Goal: Obtain resource: Download file/media

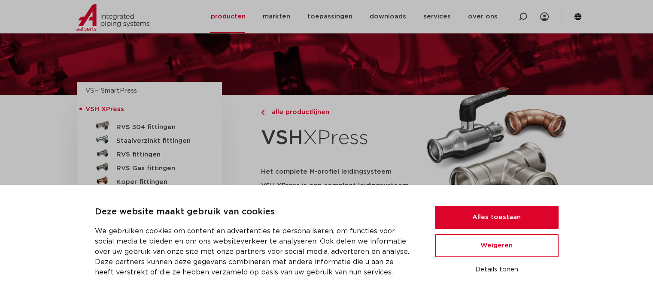
scroll to position [43, 0]
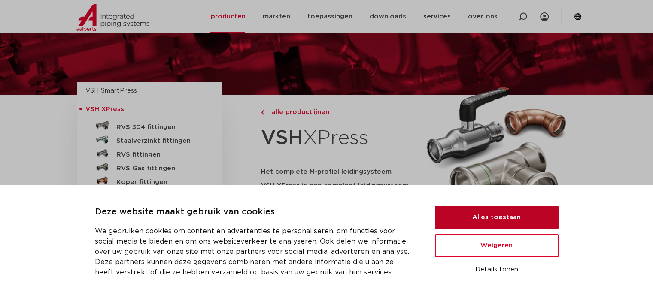
click at [478, 217] on button "Alles toestaan" at bounding box center [497, 217] width 124 height 23
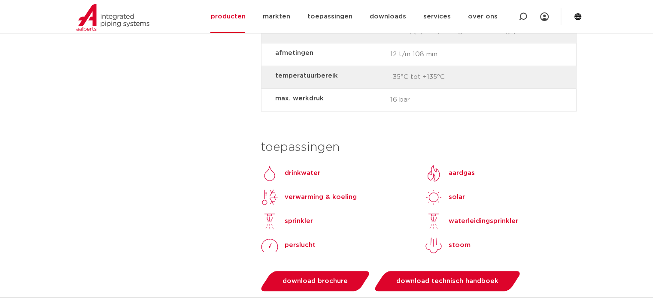
scroll to position [773, 0]
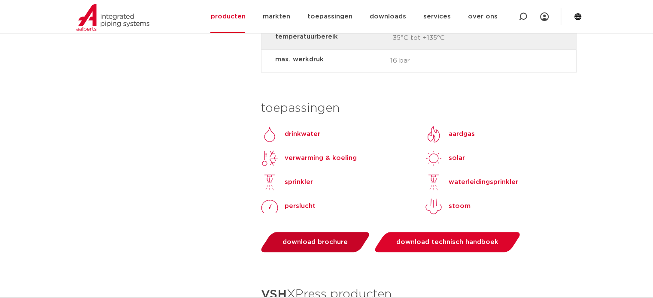
click at [339, 239] on span "download brochure" at bounding box center [315, 242] width 65 height 6
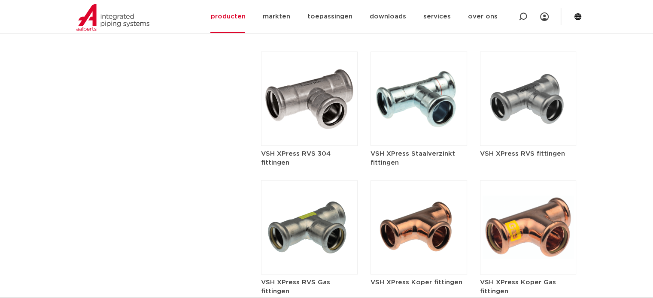
scroll to position [1031, 0]
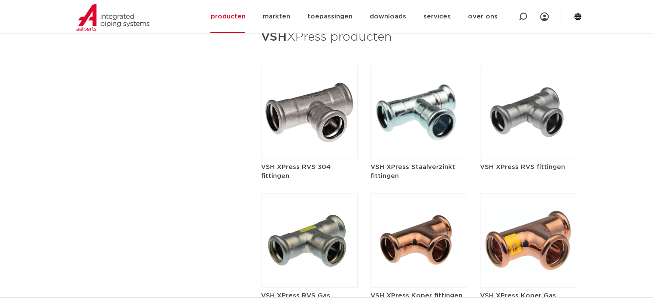
click at [419, 91] on img at bounding box center [419, 112] width 97 height 94
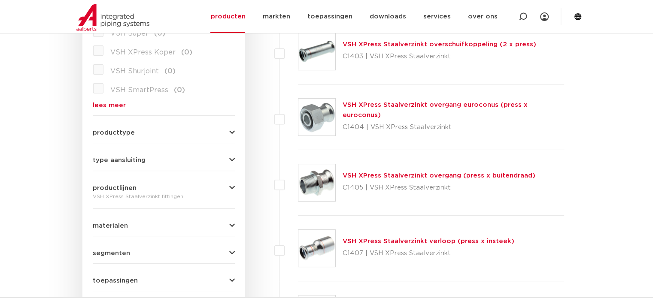
scroll to position [301, 0]
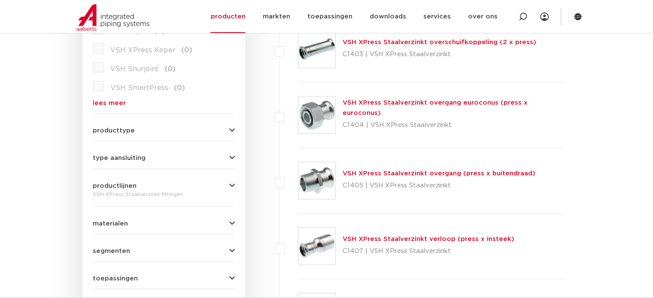
click at [451, 173] on link "VSH XPress Staalverzinkt overgang (press x buitendraad)" at bounding box center [439, 173] width 193 height 6
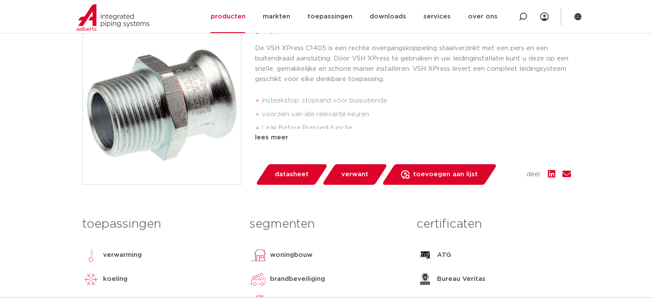
scroll to position [215, 0]
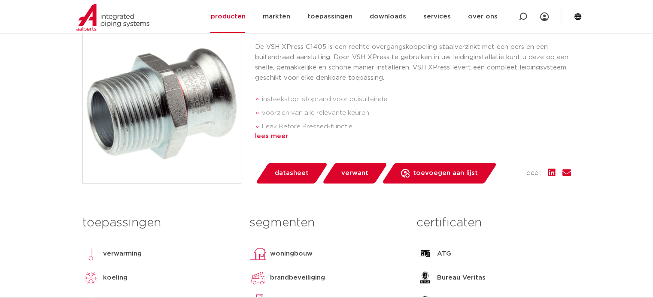
click at [271, 137] on div "lees meer" at bounding box center [413, 136] width 316 height 10
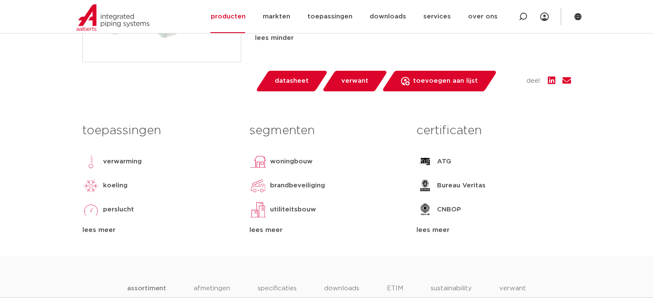
scroll to position [344, 0]
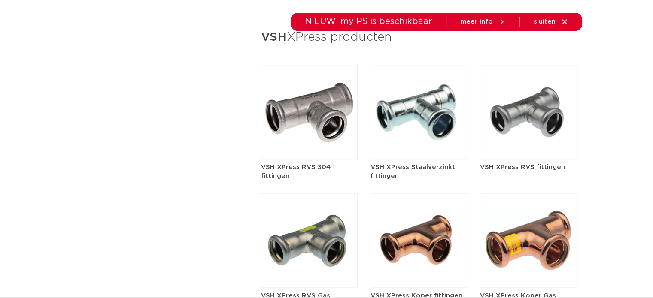
scroll to position [1031, 0]
click at [427, 113] on img at bounding box center [419, 112] width 97 height 94
